Goal: Ask a question

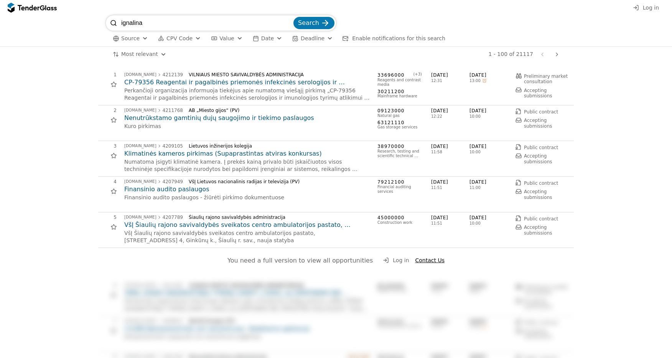
type input "ignalina"
click at [294, 17] on button "Search" at bounding box center [314, 23] width 41 height 12
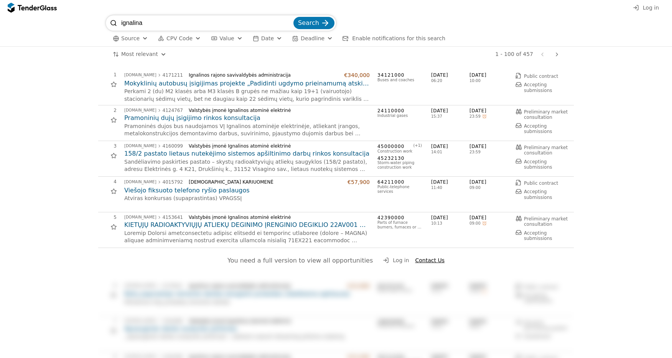
click at [209, 76] on div "Ignalinos rajono savivaldybės administracija" at bounding box center [264, 75] width 150 height 5
click at [163, 26] on input "ignalina" at bounding box center [206, 22] width 171 height 15
type input "įkrovimo"
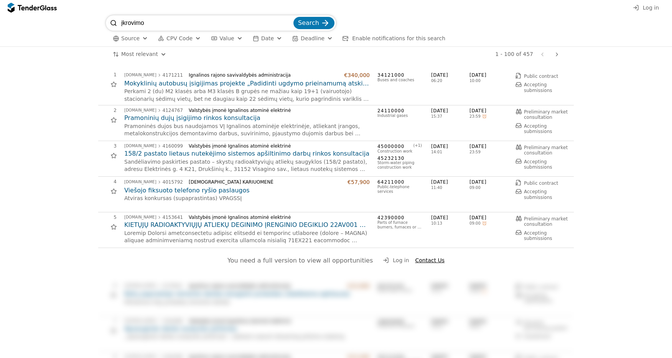
click at [294, 17] on button "Search" at bounding box center [314, 23] width 41 height 12
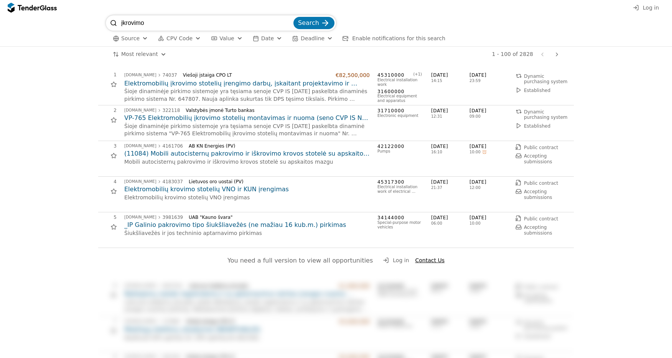
click at [240, 190] on h2 "Elektromobilių krovimo stotelių VNO ir KUN įrengimas" at bounding box center [247, 189] width 246 height 8
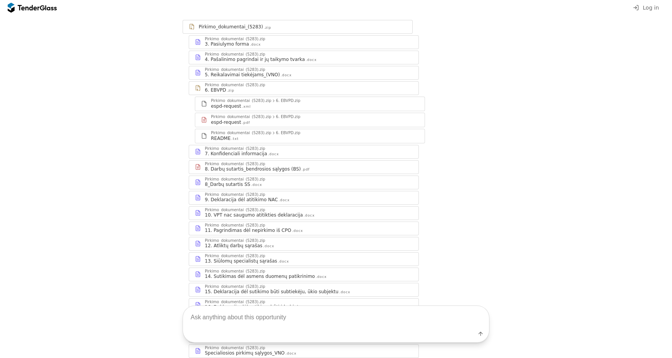
scroll to position [160, 0]
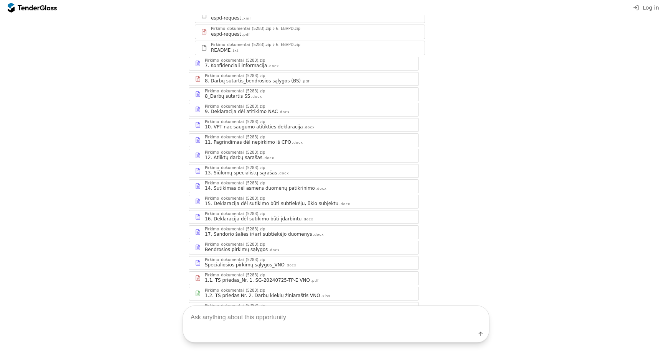
click at [279, 327] on textarea at bounding box center [336, 317] width 306 height 23
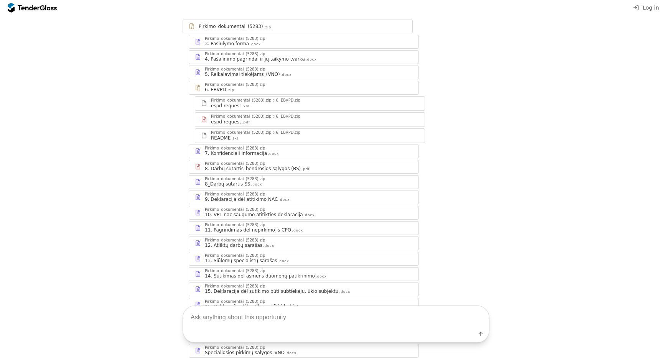
scroll to position [0, 0]
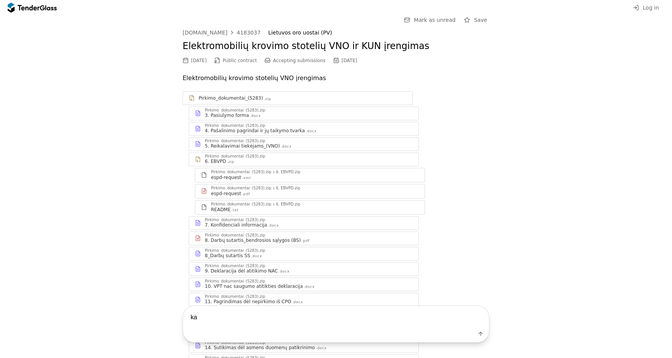
type textarea "k"
type textarea "a"
type textarea "ką perka? ar dar nėra laimoėtojo?"
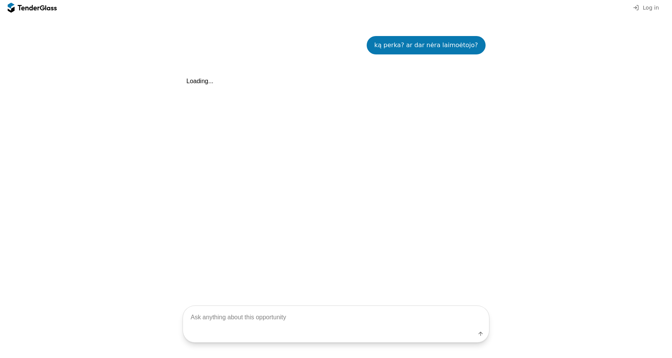
scroll to position [456, 0]
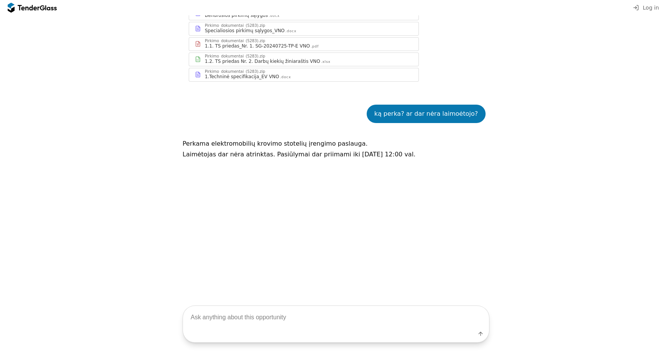
scroll to position [308, 0]
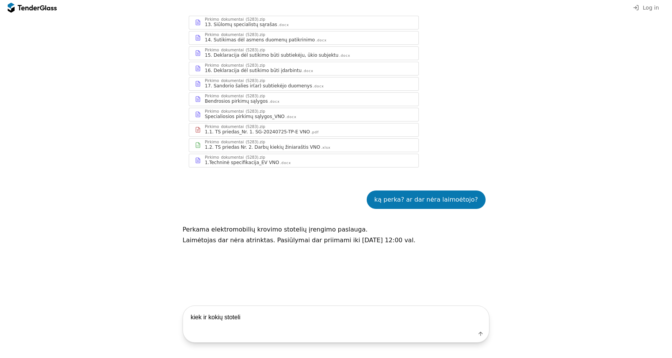
type textarea "kiek ir kokių stotelių"
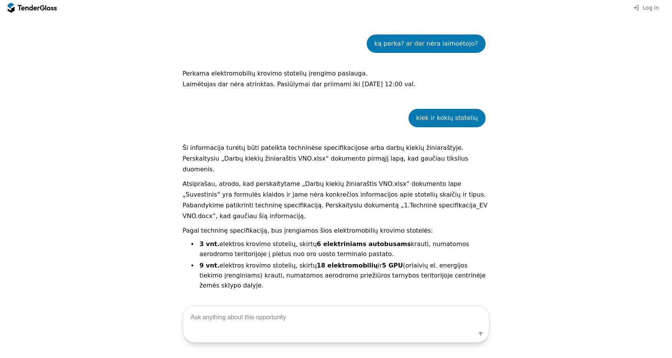
scroll to position [531, 0]
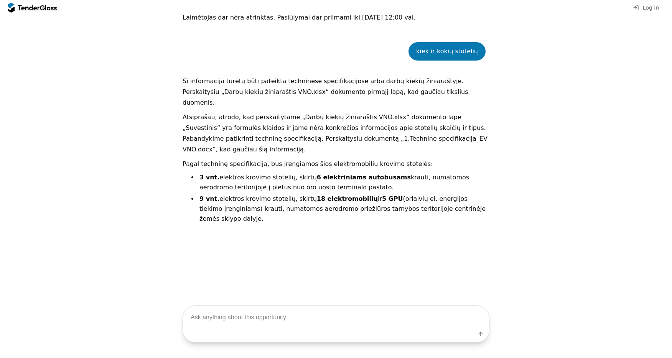
drag, startPoint x: 247, startPoint y: 331, endPoint x: 252, endPoint y: 312, distance: 19.4
click at [247, 330] on div "Label" at bounding box center [336, 336] width 306 height 14
click at [252, 312] on textarea at bounding box center [336, 317] width 306 height 23
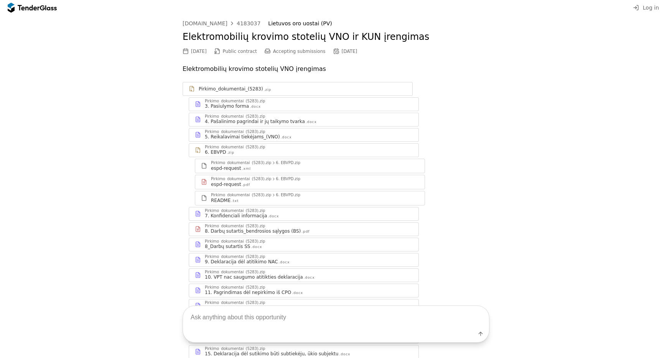
scroll to position [0, 0]
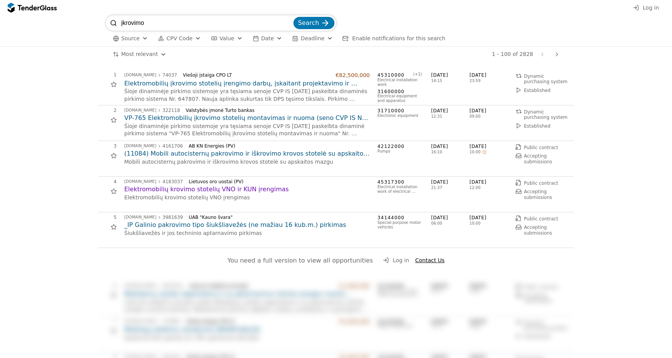
click at [166, 188] on h2 "Elektromobilių krovimo stotelių VNO ir KUN įrengimas" at bounding box center [247, 189] width 246 height 8
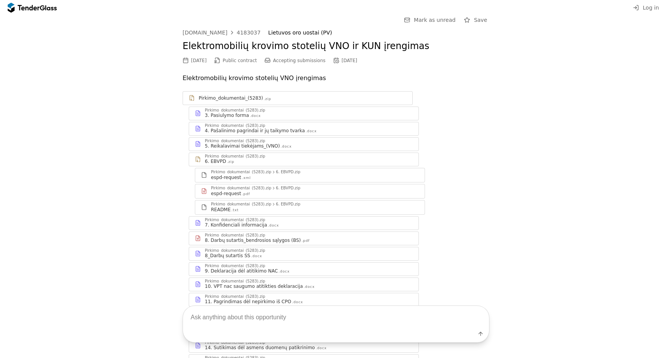
click at [253, 326] on textarea at bounding box center [336, 317] width 306 height 23
type textarea "kokios stoteles kuej?"
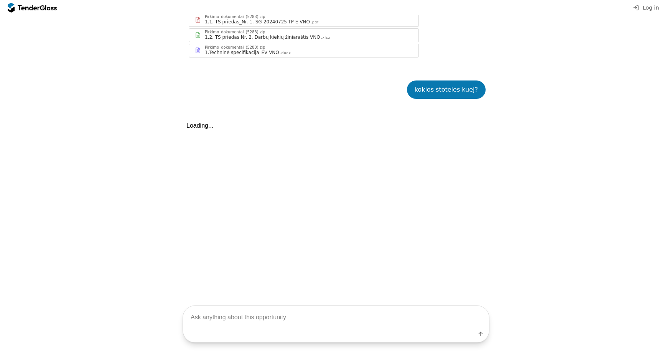
scroll to position [469, 0]
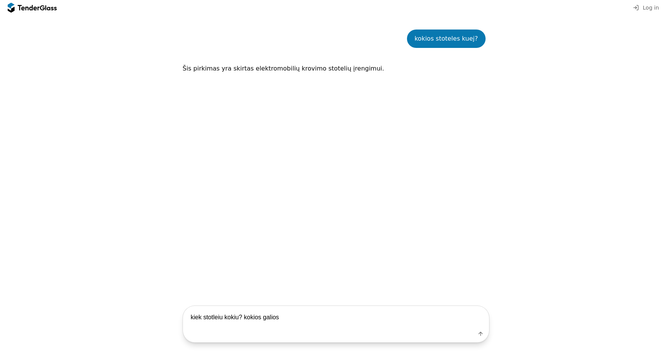
type textarea "kiek stotleiu kokiu? [PERSON_NAME]?"
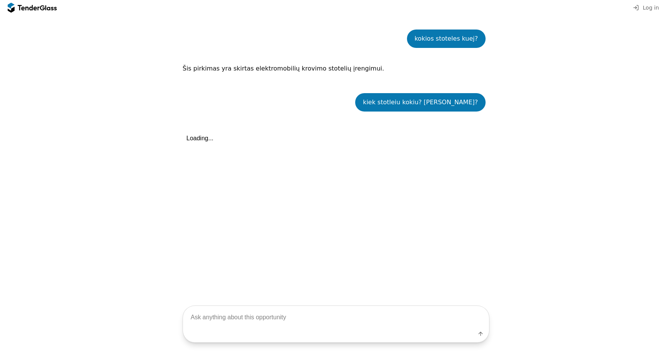
scroll to position [533, 0]
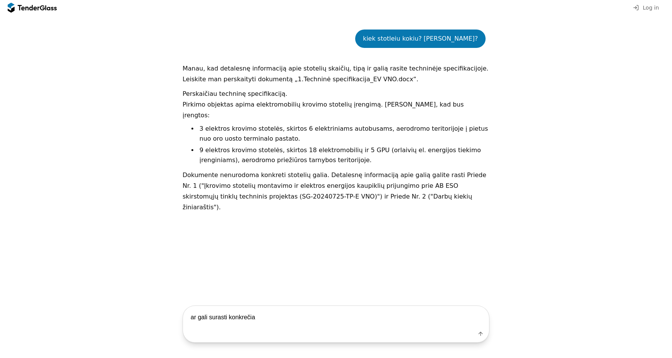
type textarea "ar gali [DEMOGRAPHIC_DATA] konkrečia?"
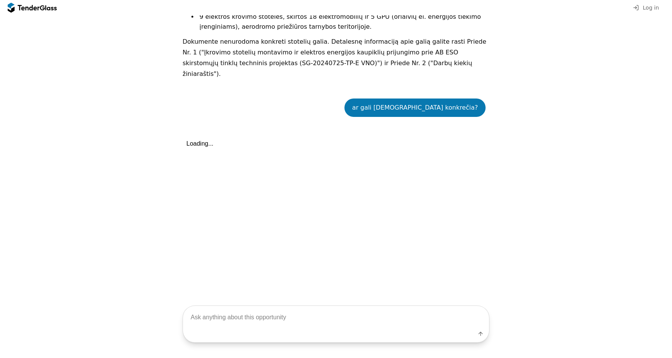
scroll to position [714, 0]
